Goal: Transaction & Acquisition: Obtain resource

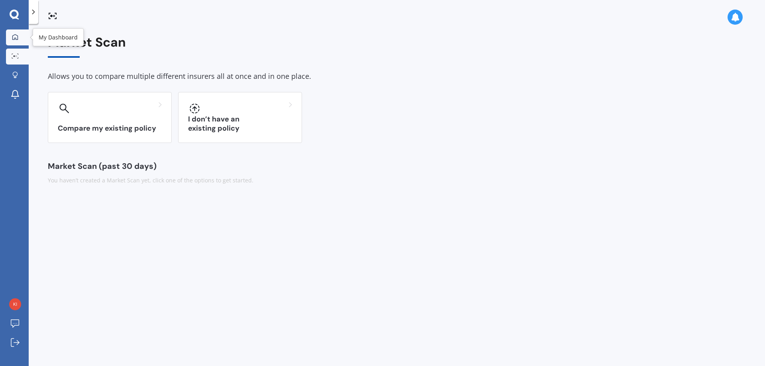
click at [22, 42] on link "My Dashboard" at bounding box center [17, 37] width 23 height 16
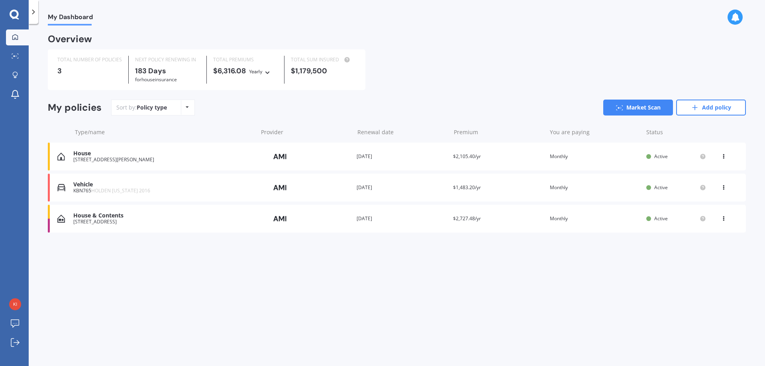
click at [729, 156] on div "View option View policy Delete" at bounding box center [724, 157] width 24 height 8
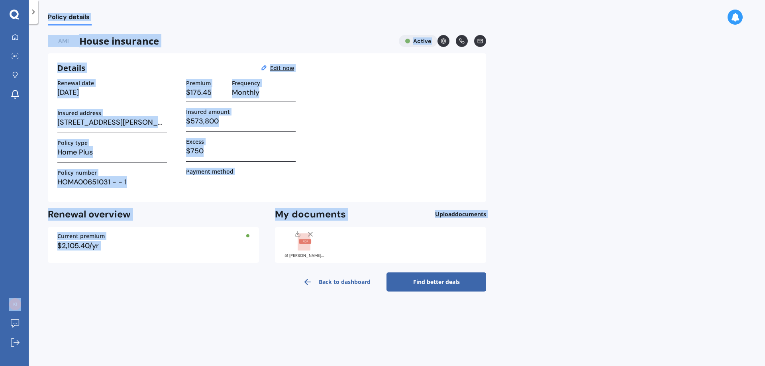
drag, startPoint x: 303, startPoint y: 243, endPoint x: -454, endPoint y: 251, distance: 756.3
click at [0, 251] on html "My Dashboard Market Scan Explore insurance Notifications [PERSON_NAME] Submit f…" at bounding box center [382, 183] width 765 height 366
click at [307, 242] on icon at bounding box center [305, 242] width 14 height 18
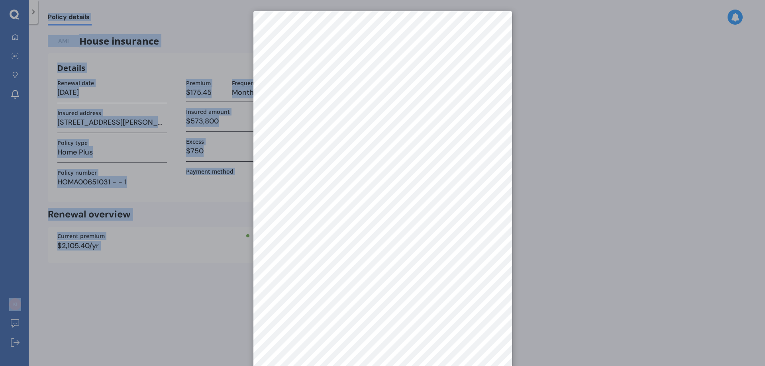
click at [625, 99] on div at bounding box center [382, 183] width 765 height 366
